Goal: Use online tool/utility: Use online tool/utility

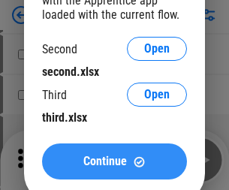
click at [114, 161] on span "Continue" at bounding box center [104, 161] width 43 height 12
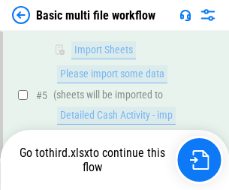
scroll to position [414, 0]
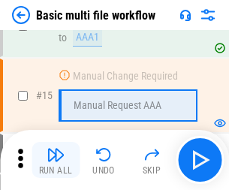
click at [55, 160] on img "button" at bounding box center [55, 154] width 18 height 18
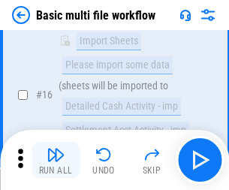
click at [55, 160] on img "button" at bounding box center [55, 154] width 18 height 18
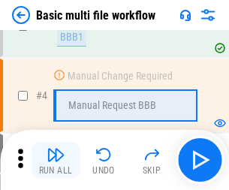
click at [55, 160] on img "button" at bounding box center [55, 154] width 18 height 18
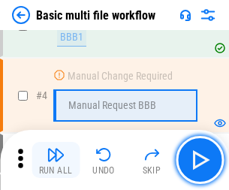
scroll to position [160, 0]
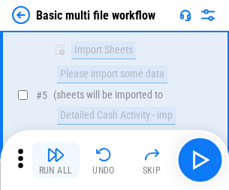
click at [55, 160] on img "button" at bounding box center [55, 154] width 18 height 18
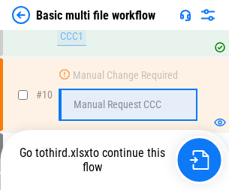
scroll to position [702, 0]
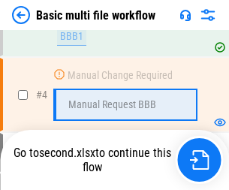
scroll to position [160, 0]
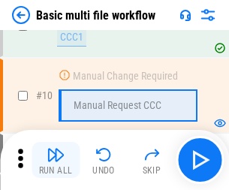
click at [55, 160] on img "button" at bounding box center [55, 154] width 18 height 18
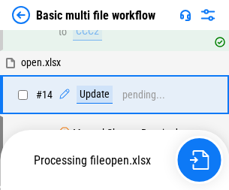
scroll to position [784, 0]
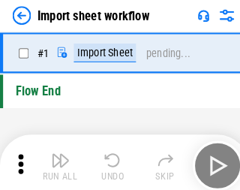
click at [55, 160] on img "button" at bounding box center [58, 154] width 18 height 18
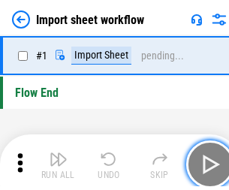
scroll to position [5, 0]
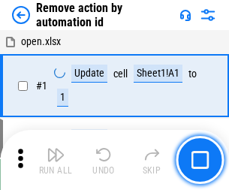
scroll to position [55, 0]
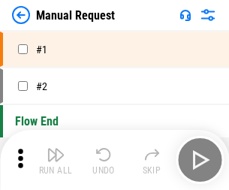
click at [55, 160] on img "button" at bounding box center [55, 154] width 18 height 18
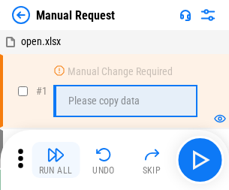
click at [55, 160] on img "button" at bounding box center [55, 154] width 18 height 18
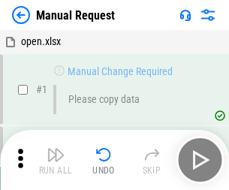
scroll to position [51, 0]
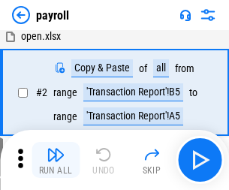
click at [55, 160] on img "button" at bounding box center [55, 154] width 18 height 18
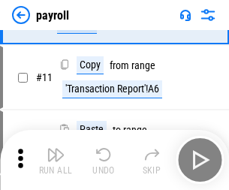
scroll to position [109, 0]
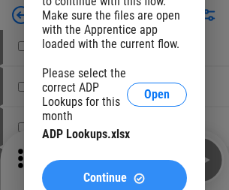
click at [114, 172] on span "Continue" at bounding box center [104, 178] width 43 height 12
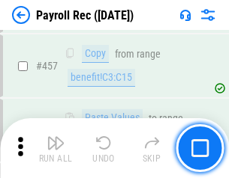
scroll to position [7991, 0]
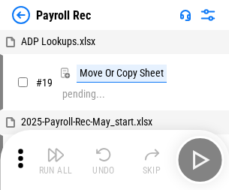
click at [55, 160] on img "button" at bounding box center [55, 154] width 18 height 18
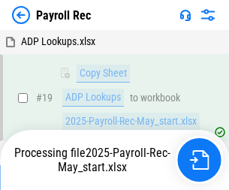
scroll to position [91, 0]
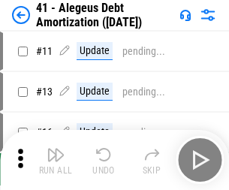
click at [55, 160] on img "button" at bounding box center [55, 154] width 18 height 18
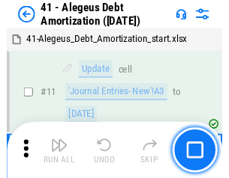
scroll to position [185, 0]
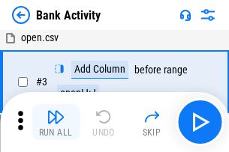
click at [55, 122] on img "button" at bounding box center [55, 117] width 18 height 18
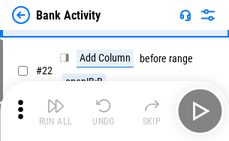
scroll to position [402, 0]
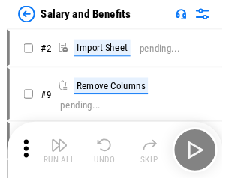
scroll to position [20, 0]
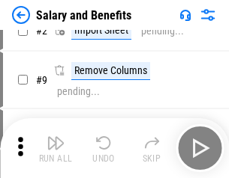
click at [55, 148] on img "button" at bounding box center [55, 143] width 18 height 18
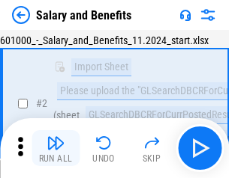
click at [55, 148] on img "button" at bounding box center [55, 143] width 18 height 18
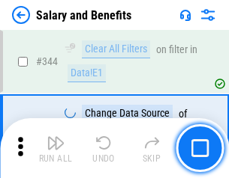
scroll to position [7020, 0]
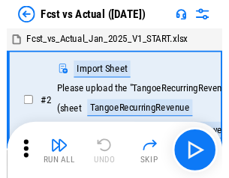
scroll to position [19, 0]
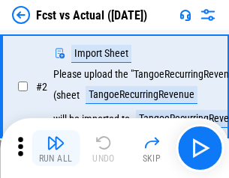
click at [55, 148] on img "button" at bounding box center [55, 143] width 18 height 18
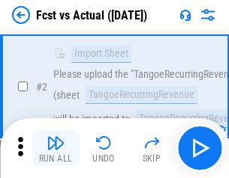
click at [55, 148] on img "button" at bounding box center [55, 143] width 18 height 18
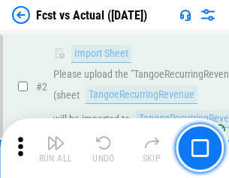
scroll to position [140, 0]
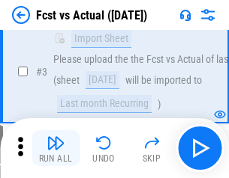
click at [55, 148] on img "button" at bounding box center [55, 143] width 18 height 18
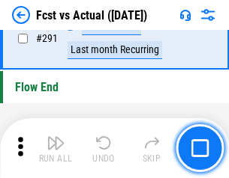
scroll to position [7096, 0]
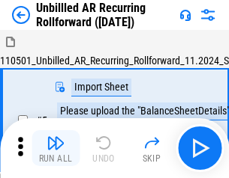
click at [55, 148] on img "button" at bounding box center [55, 143] width 18 height 18
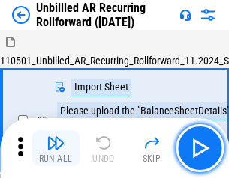
scroll to position [32, 0]
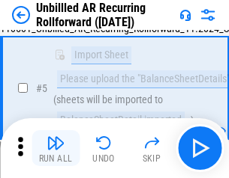
click at [55, 148] on img "button" at bounding box center [55, 143] width 18 height 18
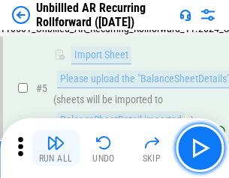
scroll to position [141, 0]
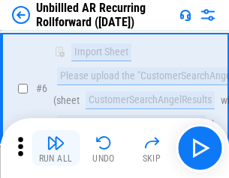
click at [55, 148] on img "button" at bounding box center [55, 143] width 18 height 18
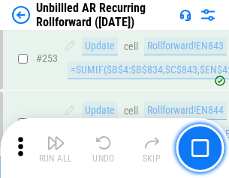
scroll to position [5093, 0]
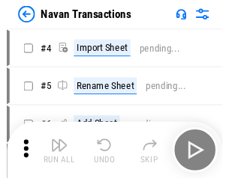
scroll to position [24, 0]
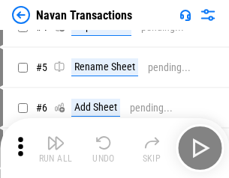
click at [55, 148] on img "button" at bounding box center [55, 143] width 18 height 18
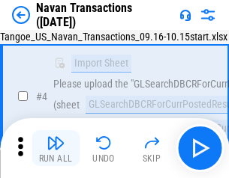
click at [55, 148] on img "button" at bounding box center [55, 143] width 18 height 18
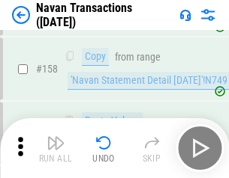
scroll to position [4861, 0]
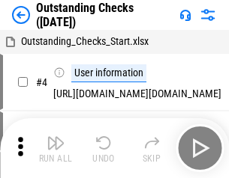
click at [55, 148] on img "button" at bounding box center [55, 143] width 18 height 18
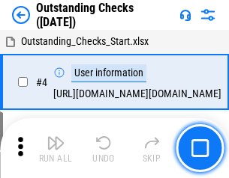
scroll to position [63, 0]
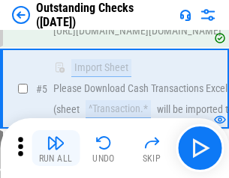
click at [55, 148] on img "button" at bounding box center [55, 143] width 18 height 18
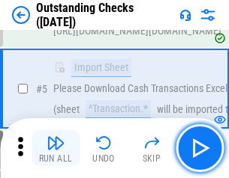
scroll to position [157, 0]
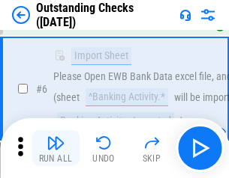
click at [55, 148] on img "button" at bounding box center [55, 143] width 18 height 18
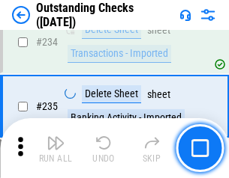
scroll to position [4553, 0]
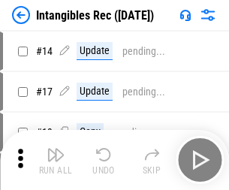
click at [55, 160] on img "button" at bounding box center [55, 154] width 18 height 18
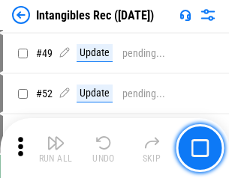
scroll to position [584, 0]
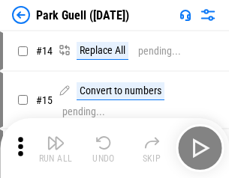
click at [55, 148] on img "button" at bounding box center [55, 143] width 18 height 18
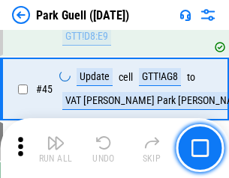
scroll to position [1875, 0]
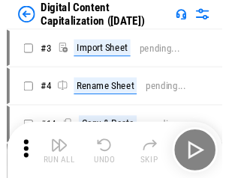
scroll to position [32, 0]
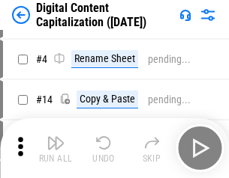
click at [55, 148] on img "button" at bounding box center [55, 143] width 18 height 18
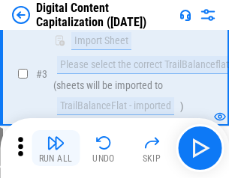
click at [55, 148] on img "button" at bounding box center [55, 143] width 18 height 18
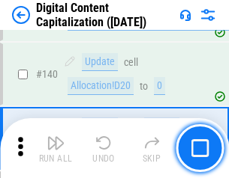
scroll to position [1579, 0]
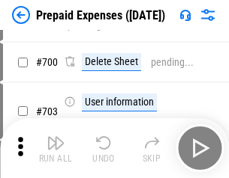
click at [55, 148] on img "button" at bounding box center [55, 143] width 18 height 18
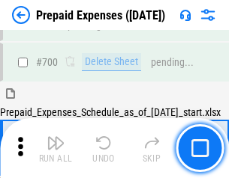
scroll to position [4034, 0]
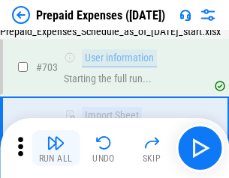
click at [55, 148] on img "button" at bounding box center [55, 143] width 18 height 18
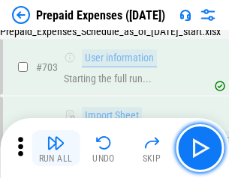
scroll to position [4123, 0]
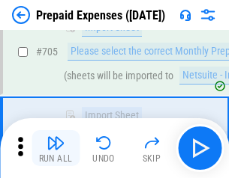
click at [55, 148] on img "button" at bounding box center [55, 143] width 18 height 18
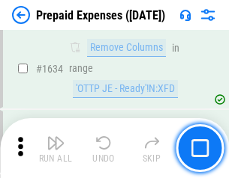
scroll to position [14599, 0]
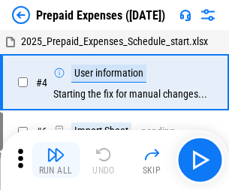
click at [55, 160] on img "button" at bounding box center [55, 154] width 18 height 18
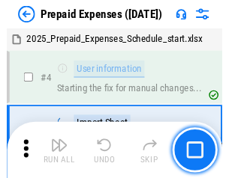
scroll to position [66, 0]
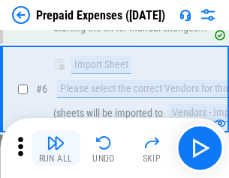
click at [55, 148] on img "button" at bounding box center [55, 143] width 18 height 18
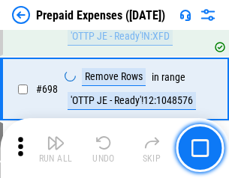
scroll to position [5221, 0]
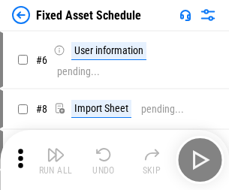
click at [55, 160] on img "button" at bounding box center [55, 154] width 18 height 18
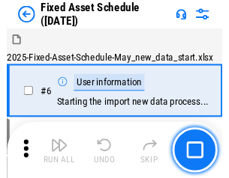
scroll to position [81, 0]
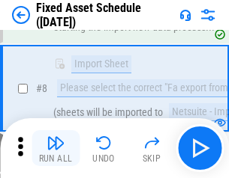
click at [55, 148] on img "button" at bounding box center [55, 143] width 18 height 18
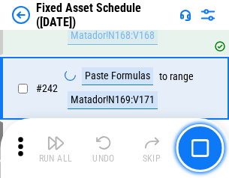
scroll to position [4645, 0]
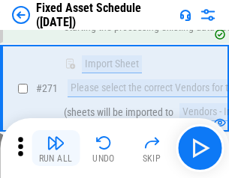
click at [55, 148] on img "button" at bounding box center [55, 143] width 18 height 18
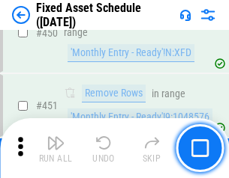
scroll to position [6703, 0]
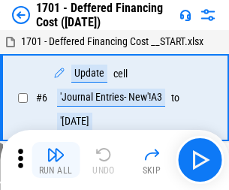
click at [55, 160] on img "button" at bounding box center [55, 154] width 18 height 18
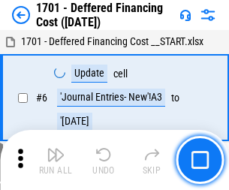
scroll to position [180, 0]
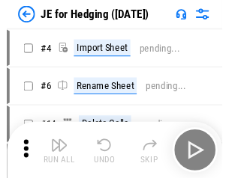
scroll to position [2, 0]
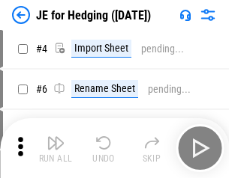
click at [55, 148] on img "button" at bounding box center [55, 143] width 18 height 18
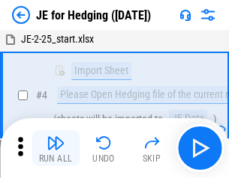
click at [55, 148] on img "button" at bounding box center [55, 143] width 18 height 18
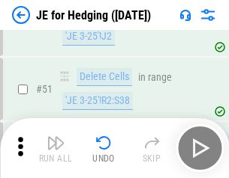
scroll to position [971, 0]
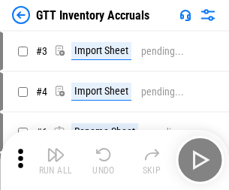
click at [55, 148] on img "button" at bounding box center [55, 154] width 18 height 18
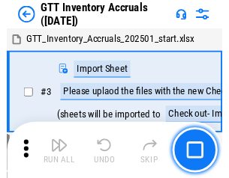
scroll to position [2, 0]
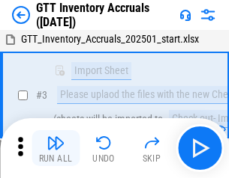
click at [55, 148] on img "button" at bounding box center [55, 143] width 18 height 18
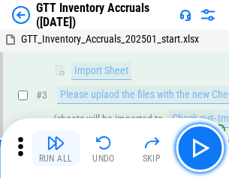
scroll to position [97, 0]
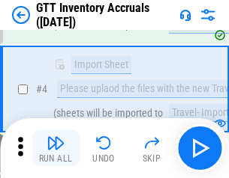
click at [55, 148] on img "button" at bounding box center [55, 143] width 18 height 18
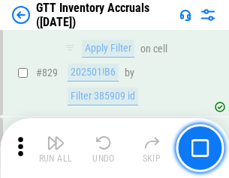
scroll to position [11381, 0]
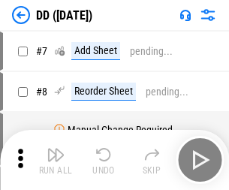
click at [55, 160] on img "button" at bounding box center [55, 154] width 18 height 18
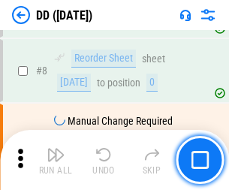
scroll to position [145, 0]
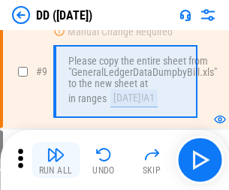
click at [55, 160] on img "button" at bounding box center [55, 154] width 18 height 18
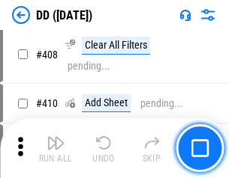
scroll to position [6709, 0]
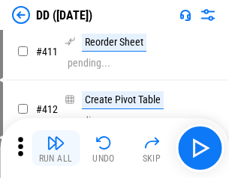
click at [55, 148] on img "button" at bounding box center [55, 143] width 18 height 18
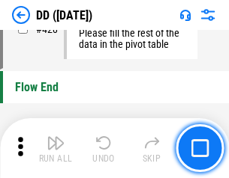
scroll to position [7176, 0]
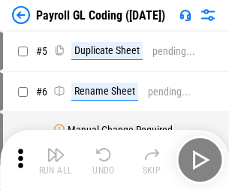
click at [55, 160] on img "button" at bounding box center [55, 154] width 18 height 18
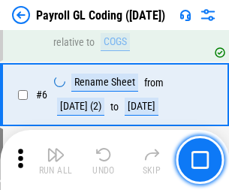
scroll to position [180, 0]
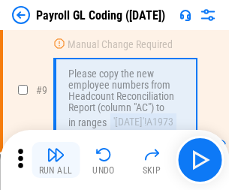
click at [55, 160] on img "button" at bounding box center [55, 154] width 18 height 18
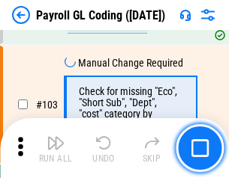
scroll to position [3518, 0]
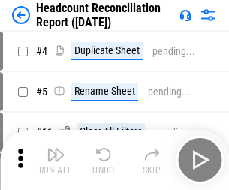
click at [55, 160] on img "button" at bounding box center [55, 154] width 18 height 18
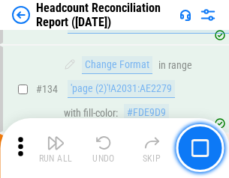
scroll to position [1802, 0]
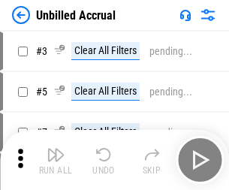
click at [55, 160] on img "button" at bounding box center [55, 154] width 18 height 18
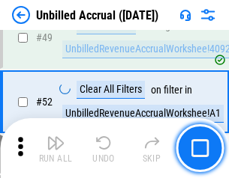
scroll to position [1360, 0]
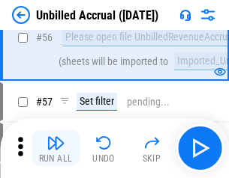
click at [55, 148] on img "button" at bounding box center [55, 143] width 18 height 18
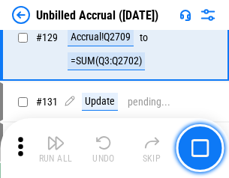
scroll to position [4466, 0]
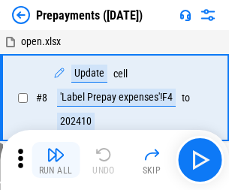
click at [55, 160] on img "button" at bounding box center [55, 154] width 18 height 18
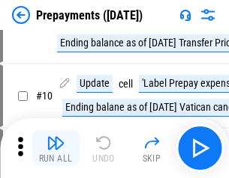
scroll to position [94, 0]
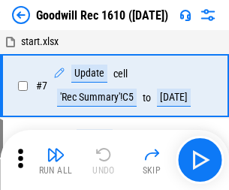
scroll to position [256, 0]
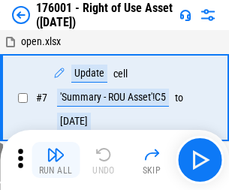
click at [55, 160] on img "button" at bounding box center [55, 154] width 18 height 18
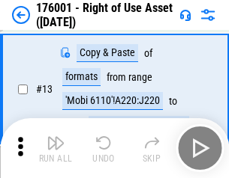
scroll to position [97, 0]
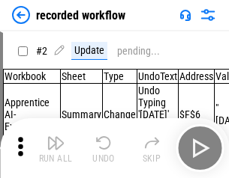
click at [55, 148] on img "button" at bounding box center [55, 143] width 18 height 18
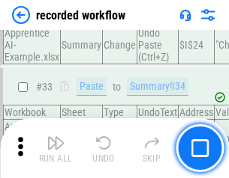
scroll to position [4687, 0]
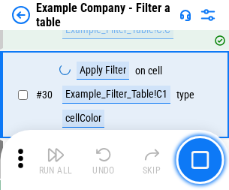
scroll to position [1372, 0]
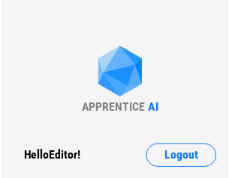
scroll to position [23, 0]
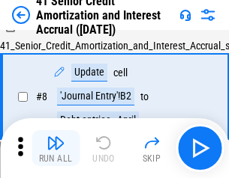
click at [55, 148] on img "button" at bounding box center [55, 143] width 18 height 18
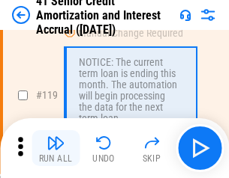
click at [55, 148] on img "button" at bounding box center [55, 143] width 18 height 18
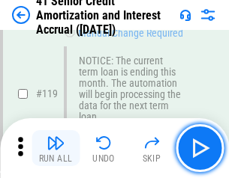
scroll to position [1415, 0]
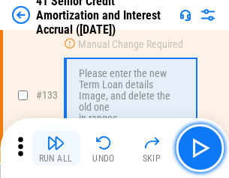
click at [55, 148] on img "button" at bounding box center [55, 143] width 18 height 18
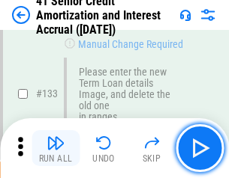
scroll to position [1567, 0]
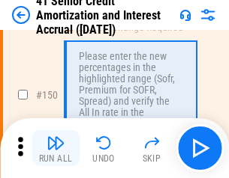
click at [55, 148] on img "button" at bounding box center [55, 143] width 18 height 18
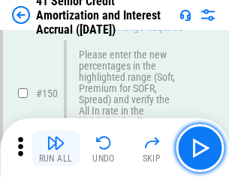
scroll to position [1724, 0]
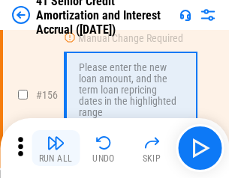
click at [55, 148] on img "button" at bounding box center [55, 143] width 18 height 18
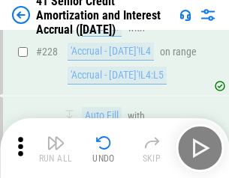
scroll to position [3358, 0]
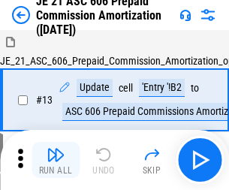
click at [55, 148] on img "button" at bounding box center [55, 154] width 18 height 18
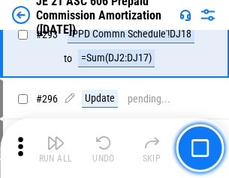
scroll to position [2759, 0]
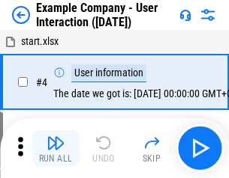
click at [55, 148] on img "button" at bounding box center [55, 143] width 18 height 18
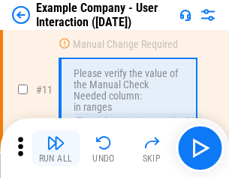
click at [55, 148] on img "button" at bounding box center [55, 143] width 18 height 18
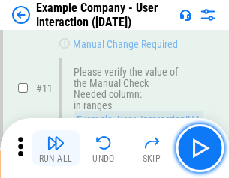
scroll to position [325, 0]
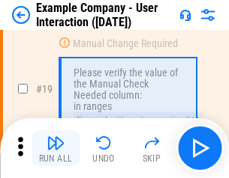
click at [55, 148] on img "button" at bounding box center [55, 143] width 18 height 18
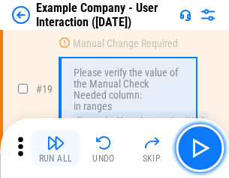
click at [55, 148] on img "button" at bounding box center [55, 143] width 18 height 18
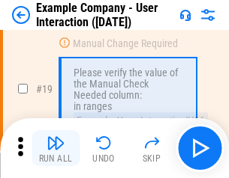
click at [55, 148] on img "button" at bounding box center [55, 143] width 18 height 18
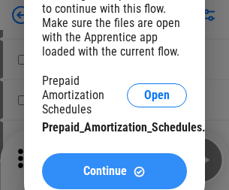
click at [114, 171] on span "Continue" at bounding box center [104, 171] width 43 height 12
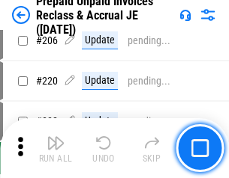
scroll to position [1943, 0]
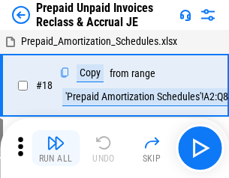
click at [55, 148] on img "button" at bounding box center [55, 143] width 18 height 18
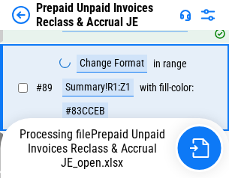
scroll to position [1006, 0]
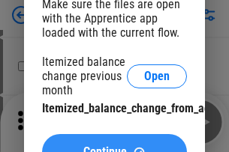
click at [114, 146] on span "Continue" at bounding box center [104, 152] width 43 height 12
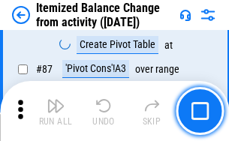
scroll to position [1466, 0]
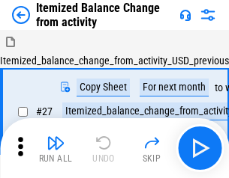
scroll to position [23, 0]
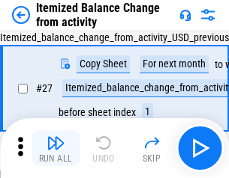
click at [55, 148] on img "button" at bounding box center [55, 143] width 18 height 18
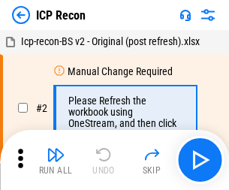
scroll to position [7, 0]
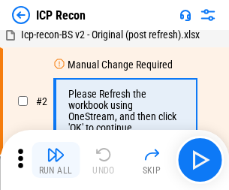
click at [55, 160] on img "button" at bounding box center [55, 154] width 18 height 18
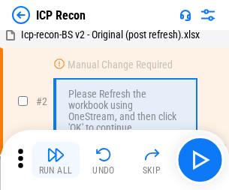
click at [55, 160] on img "button" at bounding box center [55, 154] width 18 height 18
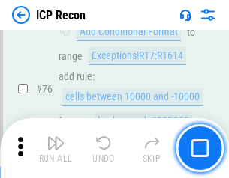
scroll to position [1347, 0]
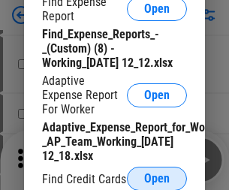
click at [157, 178] on span "Open" at bounding box center [156, 178] width 25 height 12
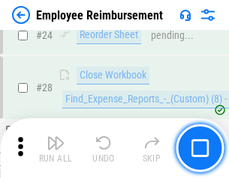
scroll to position [701, 0]
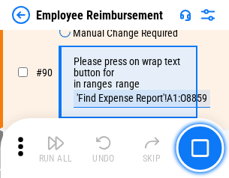
click at [55, 148] on img "button" at bounding box center [55, 143] width 18 height 18
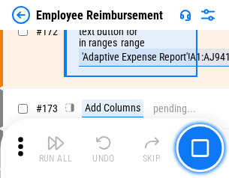
click at [55, 148] on img "button" at bounding box center [55, 143] width 18 height 18
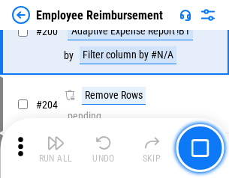
scroll to position [3794, 0]
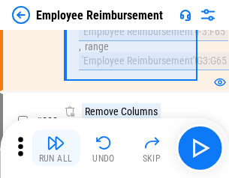
click at [55, 148] on img "button" at bounding box center [55, 143] width 18 height 18
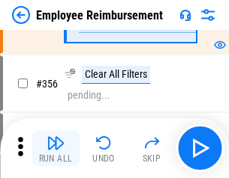
click at [55, 148] on img "button" at bounding box center [55, 143] width 18 height 18
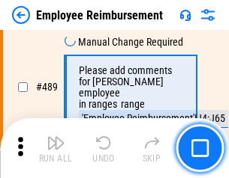
scroll to position [9530, 0]
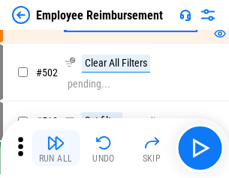
click at [55, 148] on img "button" at bounding box center [55, 143] width 18 height 18
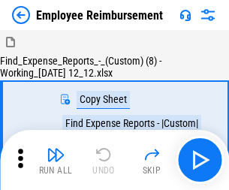
scroll to position [51, 0]
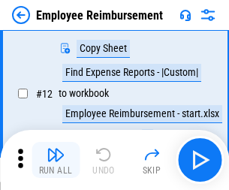
click at [55, 160] on img "button" at bounding box center [55, 154] width 18 height 18
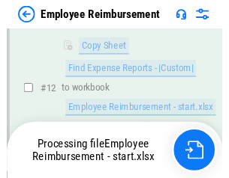
scroll to position [305, 0]
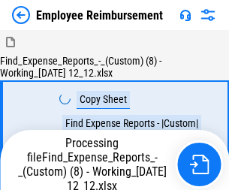
scroll to position [51, 0]
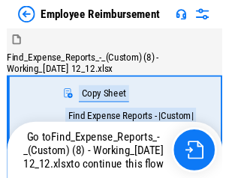
scroll to position [51, 0]
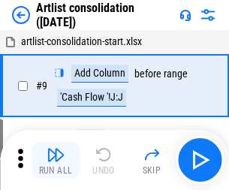
click at [55, 160] on img "button" at bounding box center [55, 154] width 18 height 18
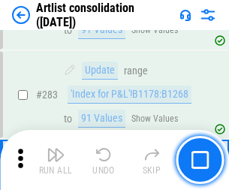
scroll to position [6201, 0]
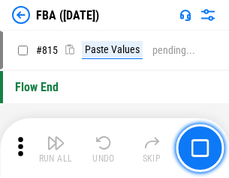
scroll to position [13422, 0]
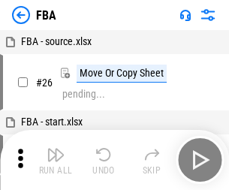
scroll to position [15, 0]
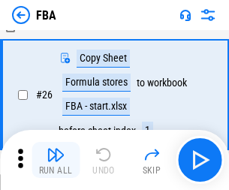
click at [55, 160] on img "button" at bounding box center [55, 154] width 18 height 18
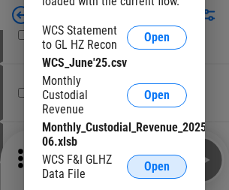
click at [157, 166] on span "Open" at bounding box center [156, 166] width 25 height 12
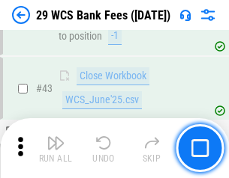
scroll to position [613, 0]
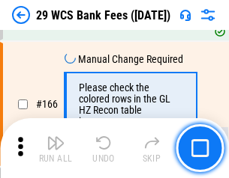
click at [55, 148] on img "button" at bounding box center [55, 143] width 18 height 18
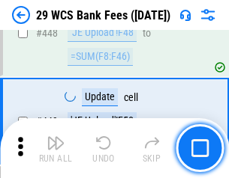
scroll to position [7260, 0]
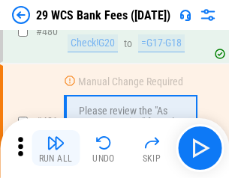
click at [55, 148] on img "button" at bounding box center [55, 143] width 18 height 18
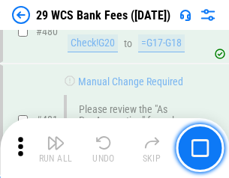
scroll to position [7731, 0]
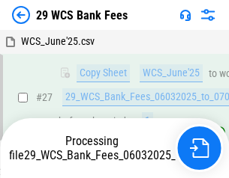
scroll to position [299, 0]
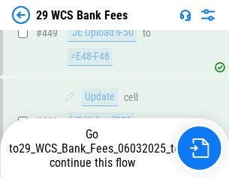
scroll to position [7627, 0]
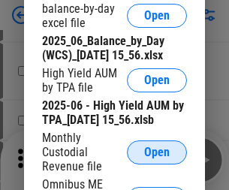
click at [157, 158] on span "Open" at bounding box center [156, 152] width 25 height 12
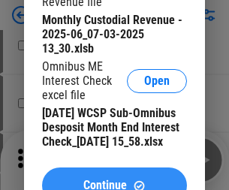
click at [114, 179] on span "Continue" at bounding box center [104, 185] width 43 height 12
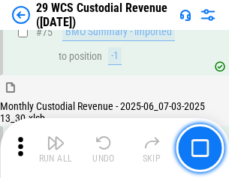
scroll to position [1566, 0]
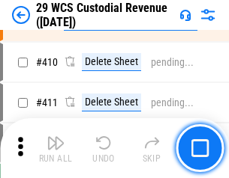
click at [55, 148] on img "button" at bounding box center [55, 143] width 18 height 18
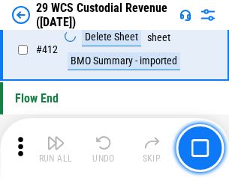
scroll to position [7161, 0]
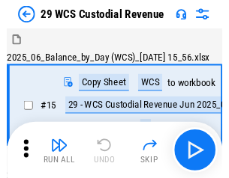
scroll to position [36, 0]
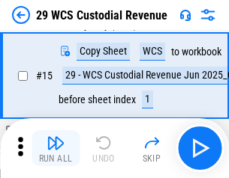
click at [55, 148] on img "button" at bounding box center [55, 143] width 18 height 18
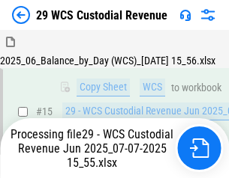
scroll to position [340, 0]
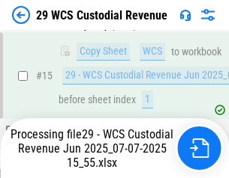
scroll to position [340, 0]
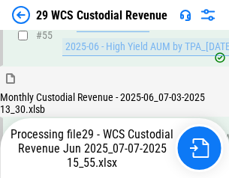
scroll to position [1566, 0]
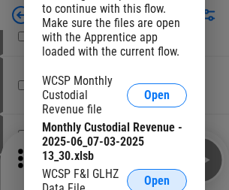
click at [157, 178] on span "Open" at bounding box center [156, 181] width 25 height 12
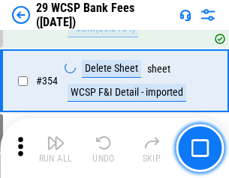
scroll to position [4984, 0]
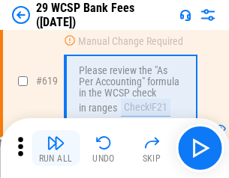
click at [55, 148] on img "button" at bounding box center [55, 143] width 18 height 18
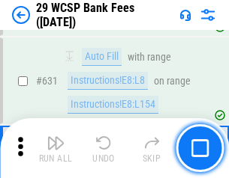
scroll to position [8642, 0]
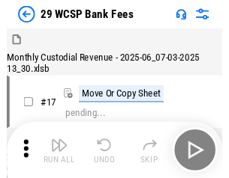
scroll to position [36, 0]
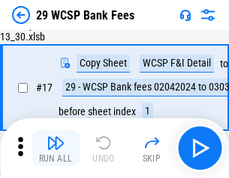
click at [55, 148] on img "button" at bounding box center [55, 143] width 18 height 18
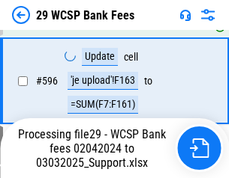
scroll to position [7901, 0]
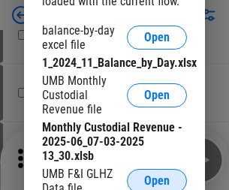
click at [157, 178] on span "Open" at bounding box center [156, 181] width 25 height 12
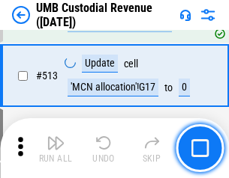
scroll to position [7252, 0]
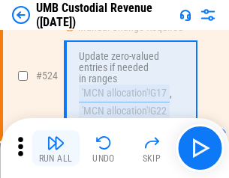
click at [55, 148] on img "button" at bounding box center [55, 143] width 18 height 18
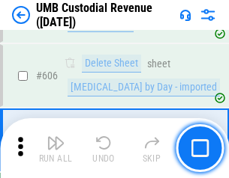
scroll to position [8655, 0]
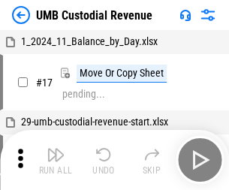
scroll to position [11, 0]
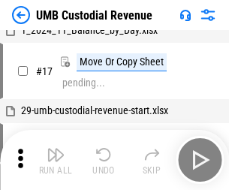
click at [55, 160] on img "button" at bounding box center [55, 154] width 18 height 18
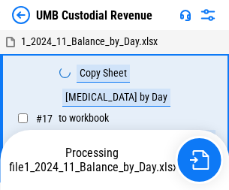
scroll to position [11, 0]
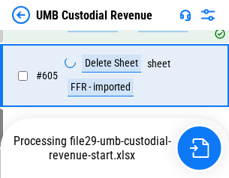
scroll to position [8620, 0]
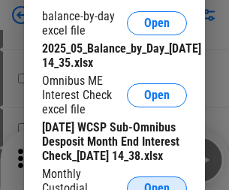
click at [157, 182] on span "Open" at bounding box center [156, 188] width 25 height 12
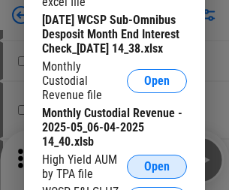
click at [157, 172] on span "Open" at bounding box center [156, 166] width 25 height 12
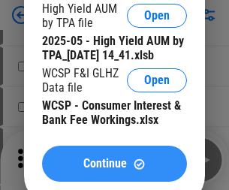
click at [114, 169] on span "Continue" at bounding box center [104, 163] width 43 height 12
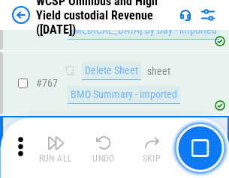
scroll to position [12218, 0]
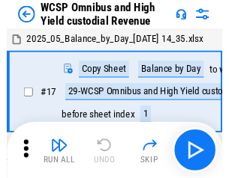
scroll to position [8, 0]
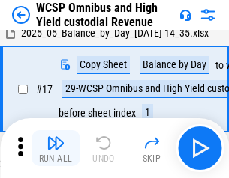
click at [55, 148] on img "button" at bounding box center [55, 143] width 18 height 18
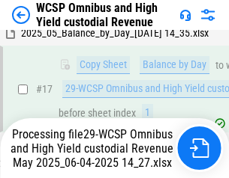
scroll to position [312, 0]
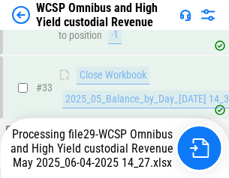
scroll to position [742, 0]
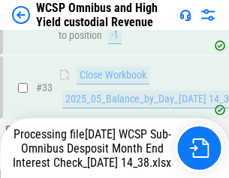
scroll to position [742, 0]
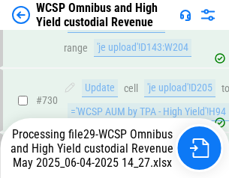
scroll to position [12054, 0]
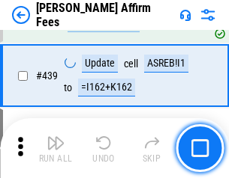
scroll to position [3449, 0]
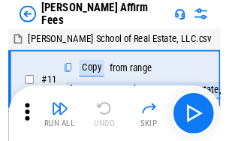
scroll to position [15, 0]
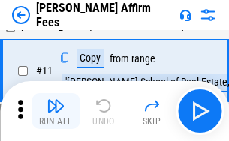
click at [55, 111] on img "button" at bounding box center [55, 106] width 18 height 18
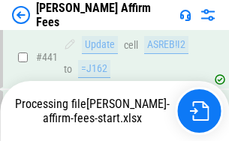
scroll to position [3932, 0]
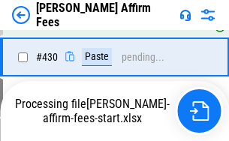
scroll to position [3467, 0]
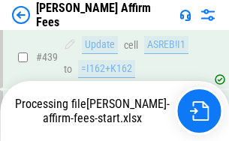
scroll to position [3932, 0]
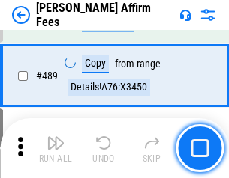
scroll to position [3914, 0]
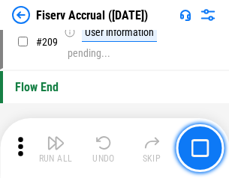
scroll to position [4657, 0]
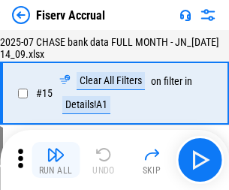
click at [55, 160] on img "button" at bounding box center [55, 154] width 18 height 18
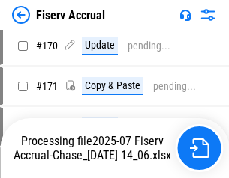
scroll to position [4042, 0]
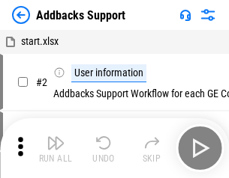
click at [55, 148] on img "button" at bounding box center [55, 143] width 18 height 18
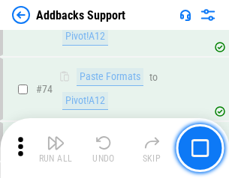
scroll to position [1092, 0]
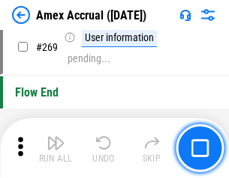
scroll to position [4391, 0]
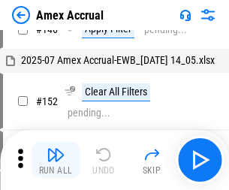
click at [55, 160] on img "button" at bounding box center [55, 154] width 18 height 18
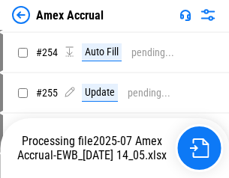
scroll to position [4374, 0]
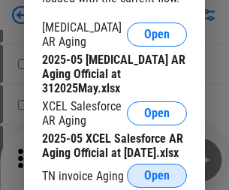
click at [157, 171] on span "Open" at bounding box center [156, 175] width 25 height 12
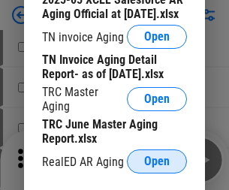
click at [157, 157] on span "Open" at bounding box center [156, 161] width 25 height 12
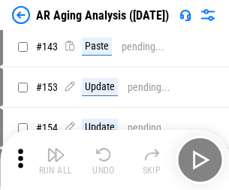
scroll to position [571, 0]
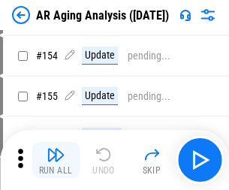
click at [55, 160] on img "button" at bounding box center [55, 154] width 18 height 18
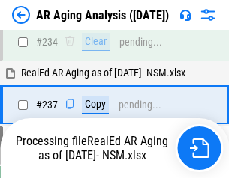
scroll to position [2324, 0]
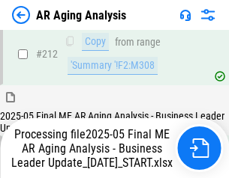
scroll to position [2307, 0]
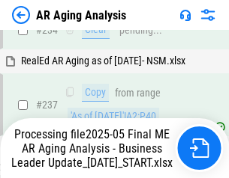
scroll to position [2369, 0]
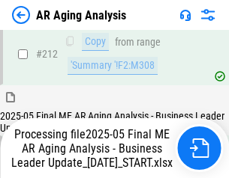
scroll to position [2307, 0]
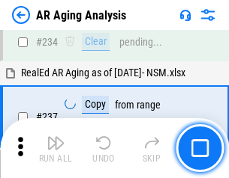
scroll to position [2307, 0]
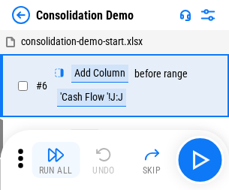
click at [55, 160] on img "button" at bounding box center [55, 154] width 18 height 18
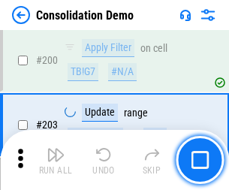
scroll to position [4702, 0]
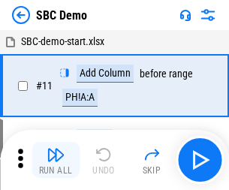
click at [55, 160] on img "button" at bounding box center [55, 154] width 18 height 18
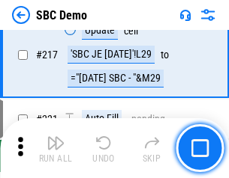
scroll to position [3701, 0]
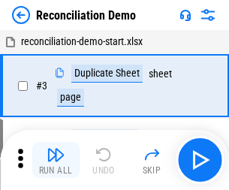
click at [55, 160] on img "button" at bounding box center [55, 154] width 18 height 18
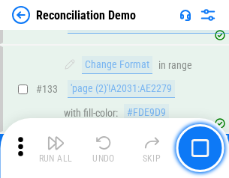
scroll to position [1781, 0]
